Goal: Information Seeking & Learning: Learn about a topic

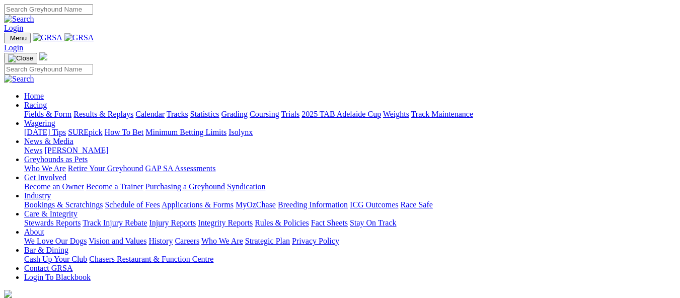
scroll to position [302, 0]
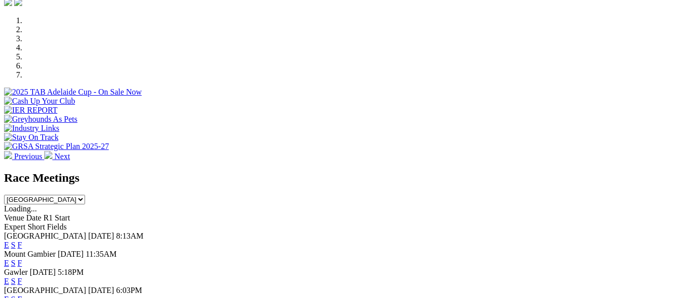
click at [9, 277] on link "E" at bounding box center [6, 281] width 5 height 9
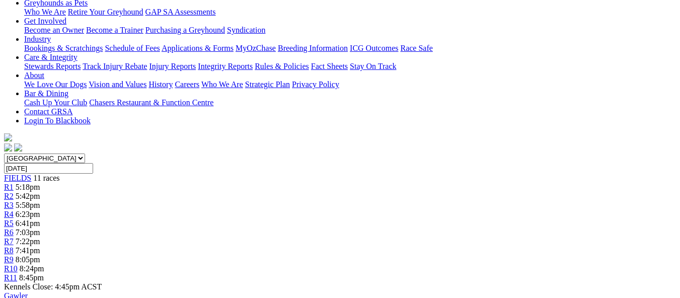
scroll to position [151, 0]
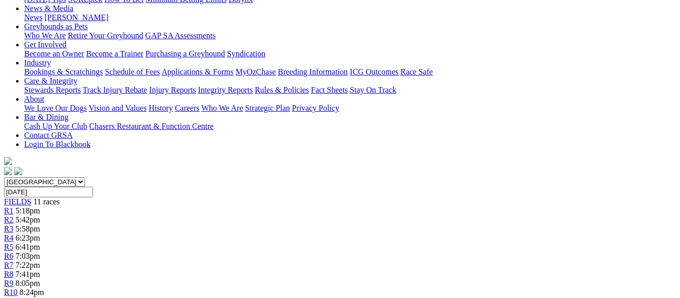
click at [40, 234] on span "6:23pm" at bounding box center [28, 238] width 25 height 9
